Goal: Use online tool/utility: Utilize a website feature to perform a specific function

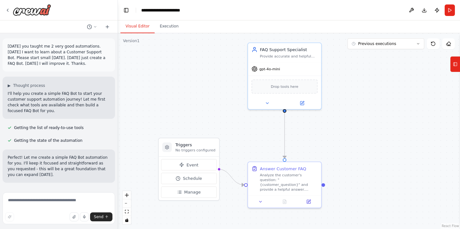
scroll to position [399, 0]
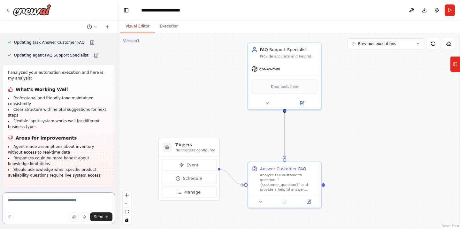
click at [40, 200] on textarea at bounding box center [59, 208] width 112 height 32
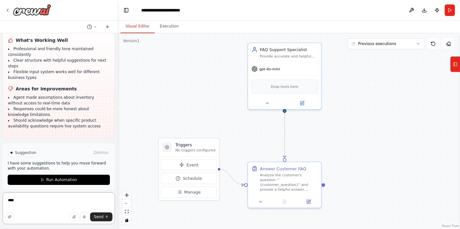
scroll to position [447, 0]
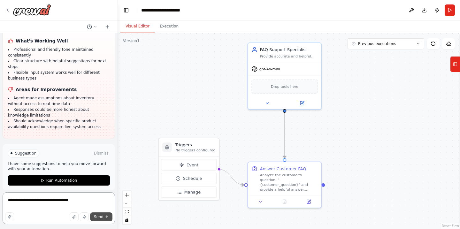
type textarea "**********"
click at [104, 215] on button "Send" at bounding box center [101, 216] width 22 height 9
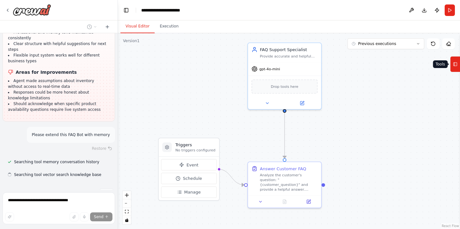
scroll to position [477, 0]
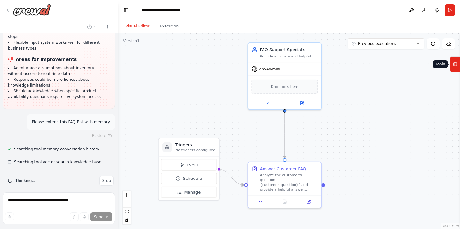
click at [454, 64] on icon at bounding box center [455, 64] width 4 height 10
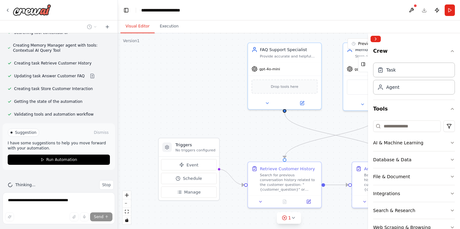
scroll to position [623, 0]
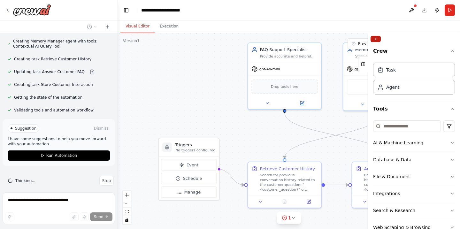
click at [377, 39] on button "Collapse right sidebar" at bounding box center [375, 39] width 10 height 6
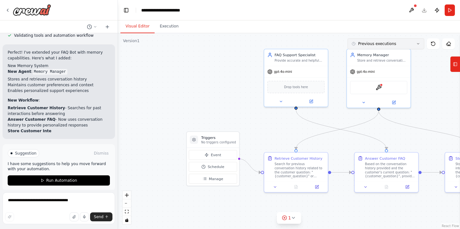
click at [427, 38] on div ".deletable-edge-delete-btn { width: 20px; height: 20px; border: 0px solid #ffff…" at bounding box center [289, 131] width 342 height 196
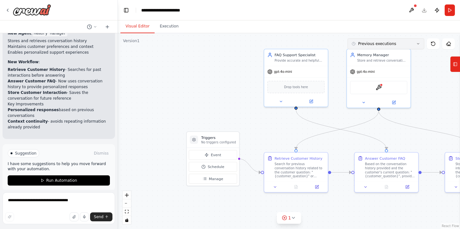
click at [419, 44] on icon at bounding box center [418, 44] width 4 height 4
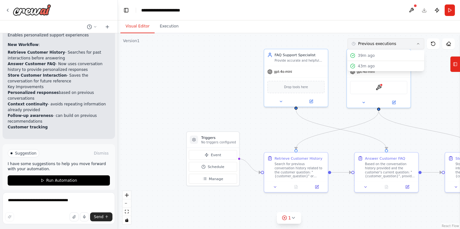
click at [419, 44] on icon at bounding box center [418, 44] width 4 height 4
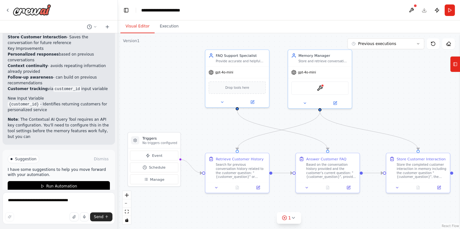
scroll to position [797, 0]
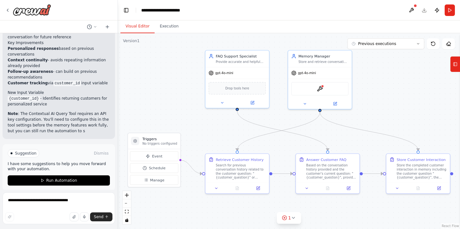
drag, startPoint x: 419, startPoint y: 72, endPoint x: 361, endPoint y: 73, distance: 58.7
click at [361, 73] on div ".deletable-edge-delete-btn { width: 20px; height: 20px; border: 0px solid #ffff…" at bounding box center [289, 131] width 342 height 196
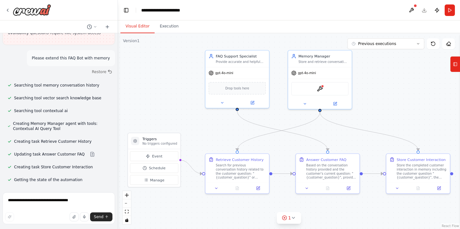
scroll to position [537, 0]
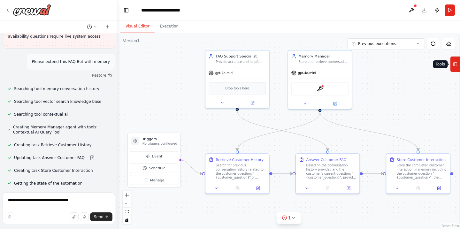
click at [454, 63] on rect at bounding box center [455, 65] width 4 height 4
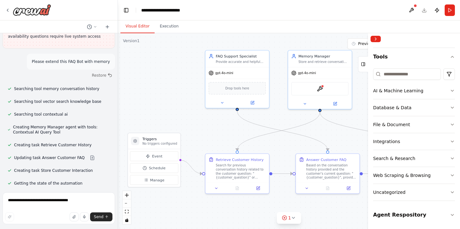
scroll to position [52, 0]
click at [451, 159] on icon "button" at bounding box center [451, 158] width 5 height 5
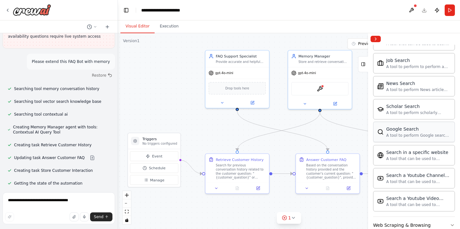
scroll to position [329, 0]
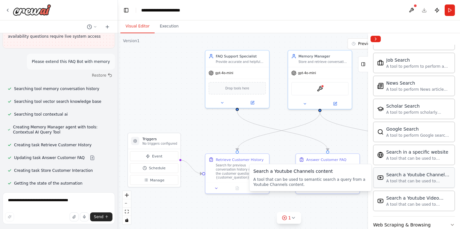
click at [422, 185] on div "Search a Youtube Channels content A tool that can be used to semantic search a …" at bounding box center [414, 177] width 82 height 20
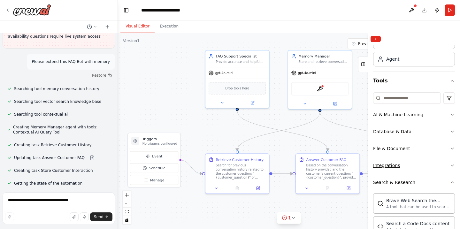
scroll to position [34, 0]
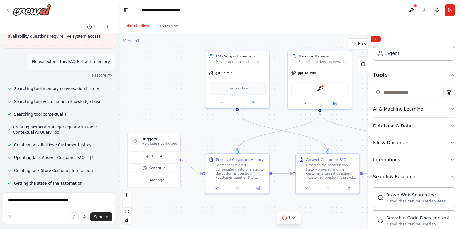
click at [452, 176] on icon "button" at bounding box center [452, 176] width 3 height 1
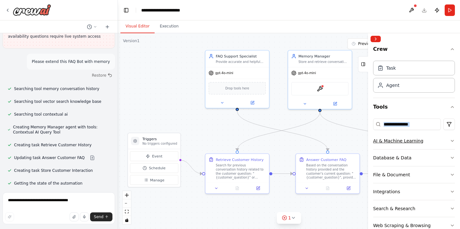
scroll to position [0, 0]
drag, startPoint x: 426, startPoint y: 133, endPoint x: 376, endPoint y: 137, distance: 50.3
click at [376, 137] on div "AI & Machine Learning Database & Data File & Document Integrations Search & Res…" at bounding box center [414, 183] width 82 height 135
click at [354, 138] on div ".deletable-edge-delete-btn { width: 20px; height: 20px; border: 0px solid #ffff…" at bounding box center [289, 131] width 342 height 196
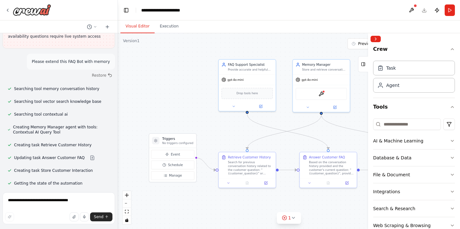
click at [352, 138] on div ".deletable-edge-delete-btn { width: 20px; height: 20px; border: 0px solid #ffff…" at bounding box center [289, 131] width 342 height 196
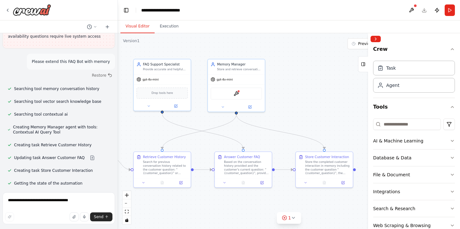
drag, startPoint x: 352, startPoint y: 138, endPoint x: 267, endPoint y: 138, distance: 84.9
click at [267, 138] on div ".deletable-edge-delete-btn { width: 20px; height: 20px; border: 0px solid #ffff…" at bounding box center [289, 131] width 342 height 196
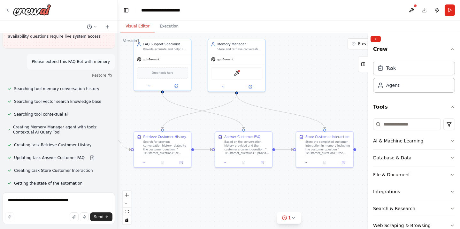
drag, startPoint x: 267, startPoint y: 138, endPoint x: 267, endPoint y: 117, distance: 20.1
click at [267, 117] on div ".deletable-edge-delete-btn { width: 20px; height: 20px; border: 0px solid #ffff…" at bounding box center [289, 131] width 342 height 196
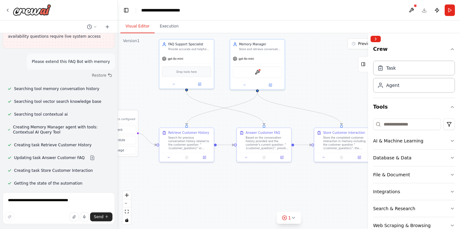
drag, startPoint x: 222, startPoint y: 175, endPoint x: 243, endPoint y: 169, distance: 22.1
click at [243, 169] on div ".deletable-edge-delete-btn { width: 20px; height: 20px; border: 0px solid #ffff…" at bounding box center [289, 131] width 342 height 196
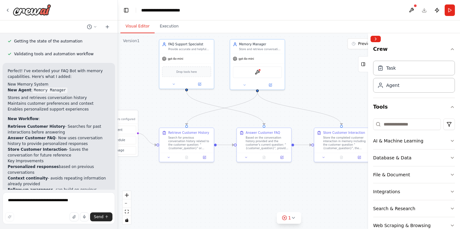
scroll to position [680, 0]
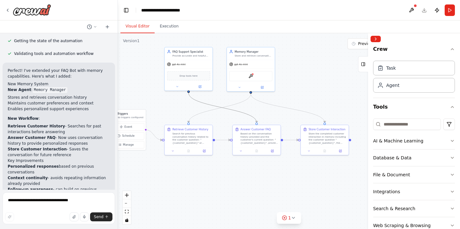
drag, startPoint x: 203, startPoint y: 104, endPoint x: 175, endPoint y: 110, distance: 28.4
click at [175, 110] on div ".deletable-edge-delete-btn { width: 20px; height: 20px; border: 0px solid #ffff…" at bounding box center [289, 131] width 342 height 196
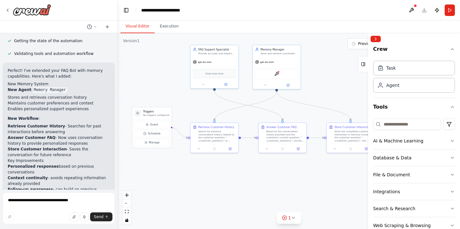
drag, startPoint x: 175, startPoint y: 110, endPoint x: 200, endPoint y: 107, distance: 25.7
click at [200, 107] on div ".deletable-edge-delete-btn { width: 20px; height: 20px; border: 0px solid #ffff…" at bounding box center [289, 131] width 342 height 196
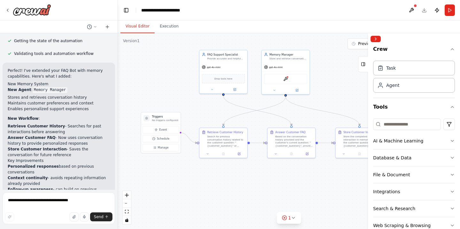
drag, startPoint x: 213, startPoint y: 106, endPoint x: 222, endPoint y: 112, distance: 10.9
click at [222, 112] on div ".deletable-edge-delete-btn { width: 20px; height: 20px; border: 0px solid #ffff…" at bounding box center [289, 131] width 342 height 196
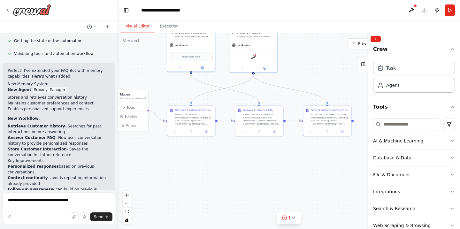
drag, startPoint x: 222, startPoint y: 112, endPoint x: 190, endPoint y: 90, distance: 39.0
click at [190, 90] on div ".deletable-edge-delete-btn { width: 20px; height: 20px; border: 0px solid #ffff…" at bounding box center [289, 131] width 342 height 196
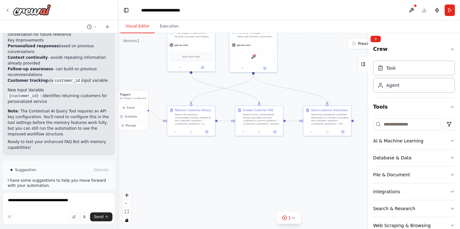
scroll to position [800, 0]
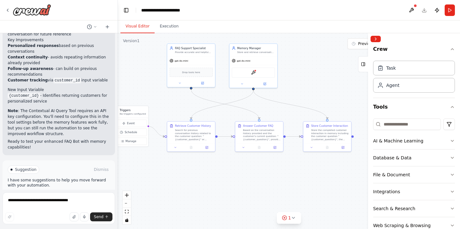
drag, startPoint x: 161, startPoint y: 141, endPoint x: 161, endPoint y: 155, distance: 14.7
click at [161, 155] on div ".deletable-edge-delete-btn { width: 20px; height: 20px; border: 0px solid #ffff…" at bounding box center [289, 131] width 342 height 196
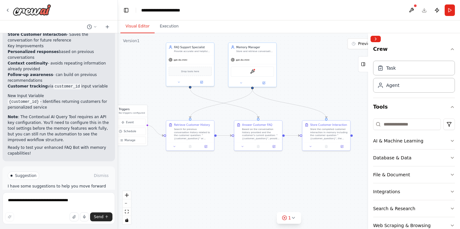
scroll to position [791, 0]
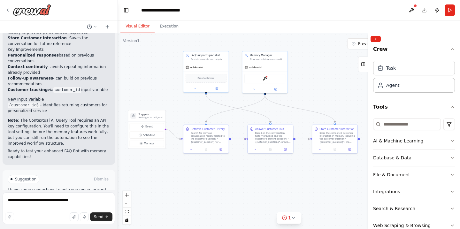
drag, startPoint x: 154, startPoint y: 133, endPoint x: 172, endPoint y: 137, distance: 18.3
click at [172, 137] on div ".deletable-edge-delete-btn { width: 20px; height: 20px; border: 0px solid #ffff…" at bounding box center [289, 131] width 342 height 196
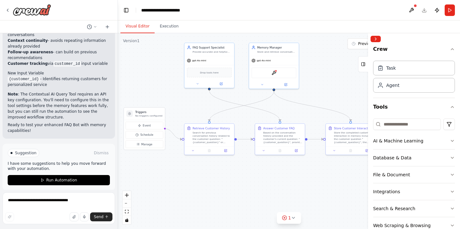
scroll to position [817, 0]
click at [46, 175] on button "Run Automation" at bounding box center [59, 180] width 102 height 10
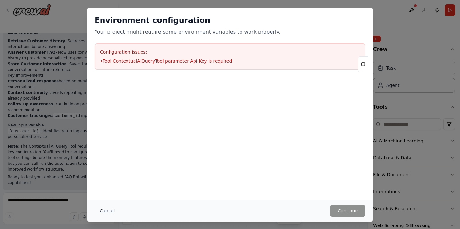
click at [100, 209] on button "Cancel" at bounding box center [106, 210] width 25 height 11
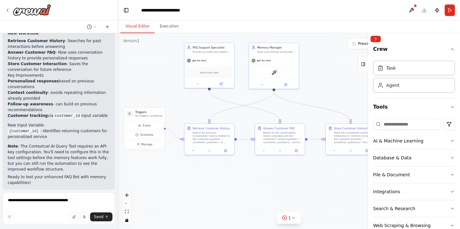
scroll to position [0, 0]
click at [36, 196] on textarea "**********" at bounding box center [59, 208] width 112 height 32
type textarea "**********"
click at [101, 216] on span "Send" at bounding box center [99, 216] width 10 height 5
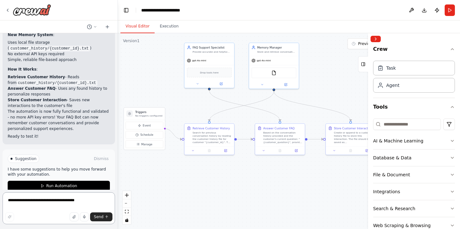
scroll to position [1129, 0]
click at [53, 183] on span "Run Automation" at bounding box center [61, 185] width 31 height 5
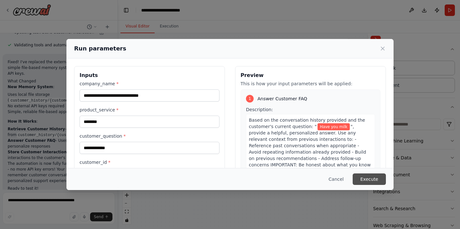
click at [362, 180] on button "Execute" at bounding box center [368, 178] width 33 height 11
click at [368, 176] on button "Execute" at bounding box center [368, 178] width 33 height 11
click at [370, 176] on button "Execute" at bounding box center [368, 178] width 33 height 11
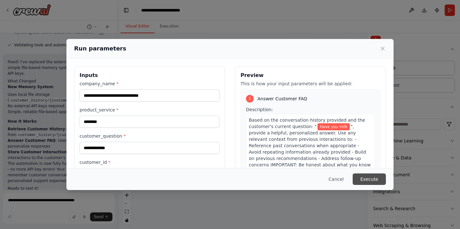
click at [370, 176] on button "Execute" at bounding box center [368, 178] width 33 height 11
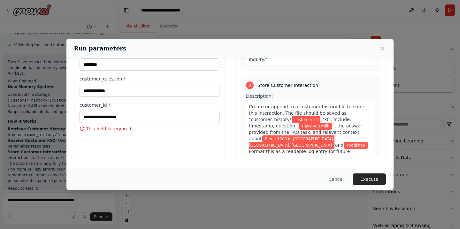
scroll to position [327, 0]
click at [338, 179] on button "Cancel" at bounding box center [335, 178] width 25 height 11
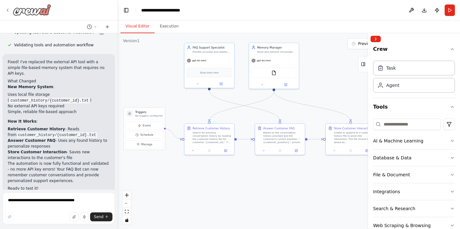
click at [41, 11] on img at bounding box center [32, 9] width 38 height 11
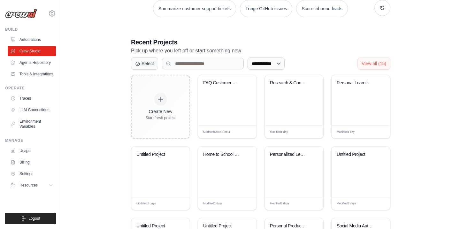
scroll to position [127, 0]
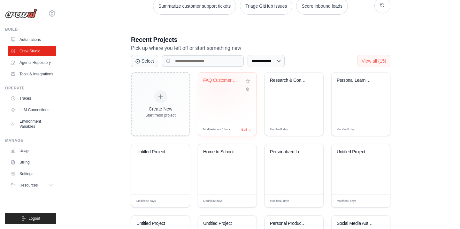
click at [219, 79] on div "FAQ Customer Support Bot" at bounding box center [222, 81] width 39 height 6
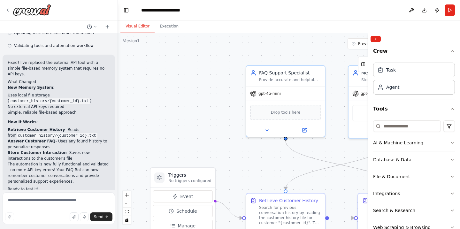
scroll to position [1052, 0]
click at [82, 201] on textarea at bounding box center [59, 208] width 112 height 32
type textarea "**********"
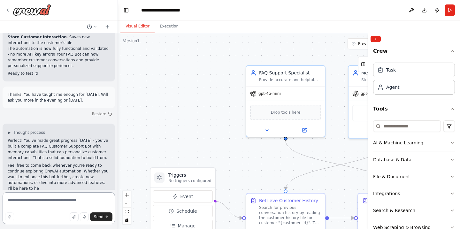
scroll to position [1175, 0]
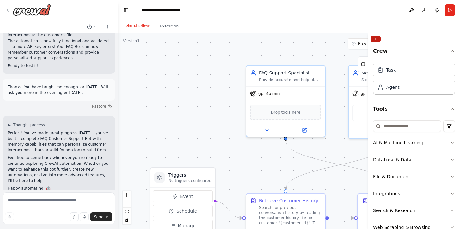
click at [377, 39] on button "Collapse right sidebar" at bounding box center [375, 39] width 10 height 6
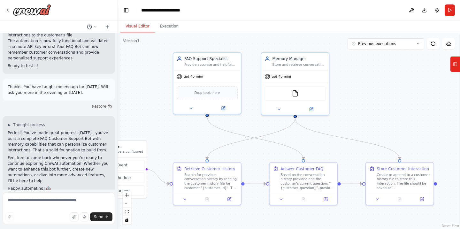
drag, startPoint x: 215, startPoint y: 102, endPoint x: 146, endPoint y: 84, distance: 71.0
click at [146, 84] on div ".deletable-edge-delete-btn { width: 20px; height: 20px; border: 0px solid #ffff…" at bounding box center [289, 131] width 342 height 196
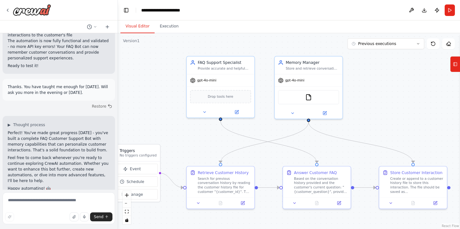
drag, startPoint x: 146, startPoint y: 84, endPoint x: 161, endPoint y: 88, distance: 14.6
click at [161, 88] on div ".deletable-edge-delete-btn { width: 20px; height: 20px; border: 0px solid #ffff…" at bounding box center [289, 131] width 342 height 196
click at [26, 7] on img at bounding box center [32, 9] width 38 height 11
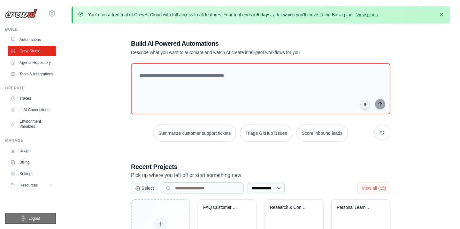
click at [32, 215] on button "Logout" at bounding box center [30, 218] width 51 height 11
click at [33, 217] on span "Logout" at bounding box center [34, 218] width 12 height 5
